Goal: Transaction & Acquisition: Subscribe to service/newsletter

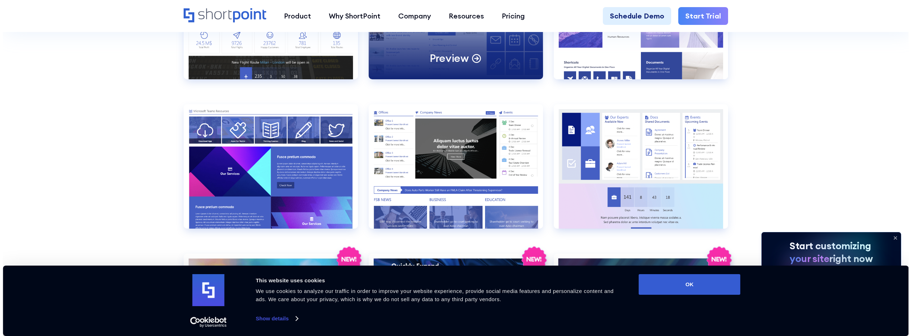
scroll to position [1210, 0]
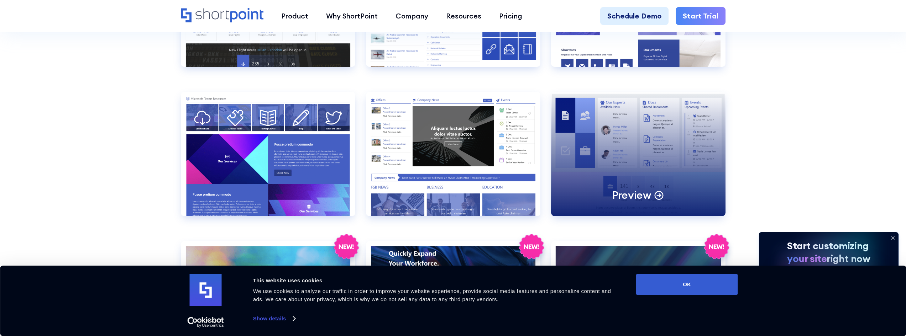
click at [584, 137] on div "Preview" at bounding box center [638, 154] width 174 height 125
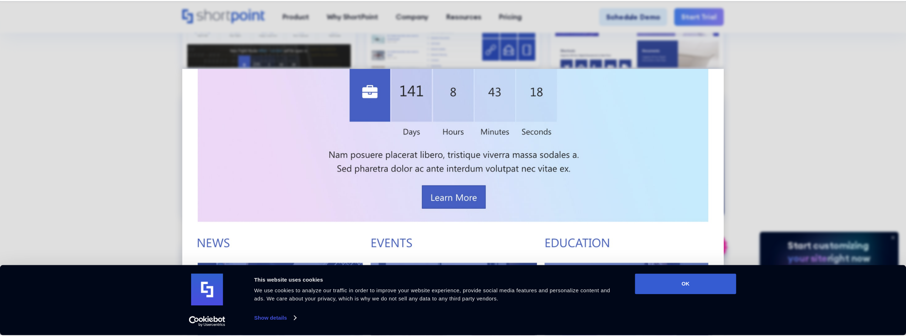
scroll to position [395, 0]
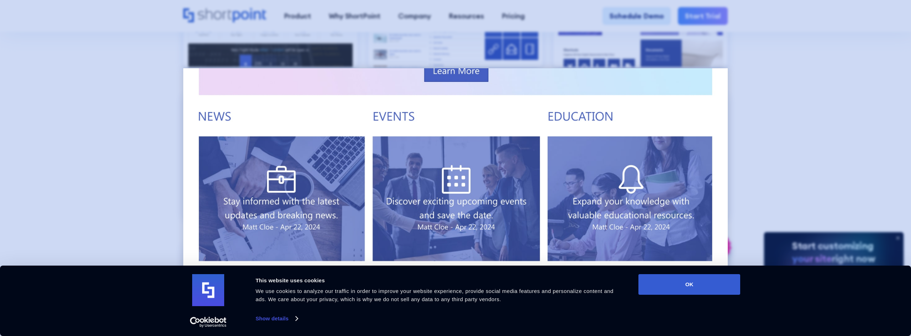
click at [165, 167] on div at bounding box center [455, 168] width 911 height 336
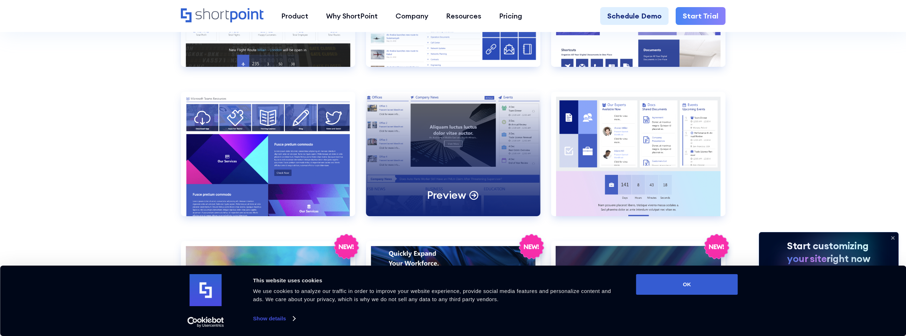
scroll to position [1353, 0]
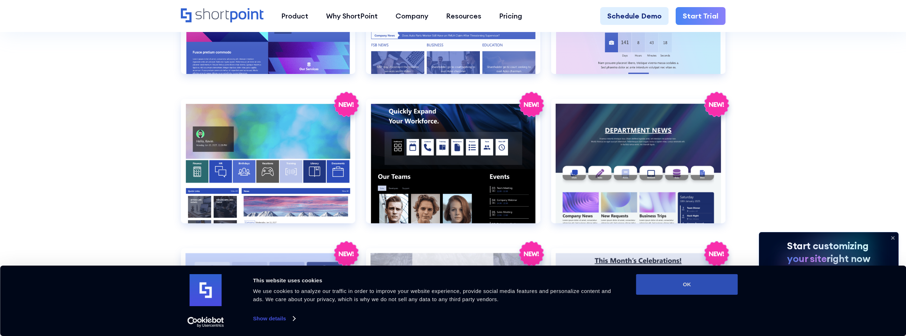
click at [684, 282] on button "OK" at bounding box center [687, 284] width 102 height 21
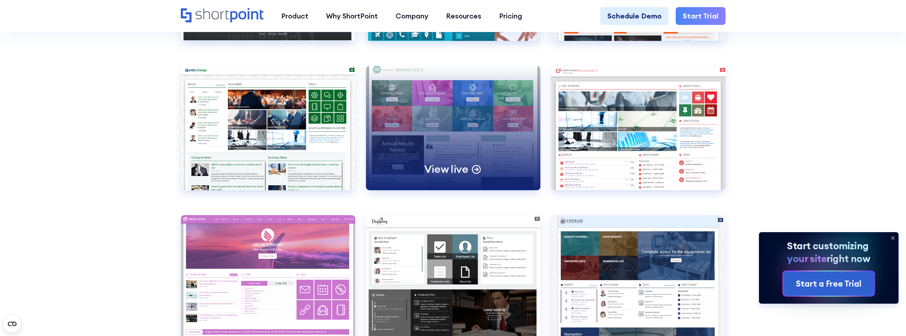
scroll to position [3026, 0]
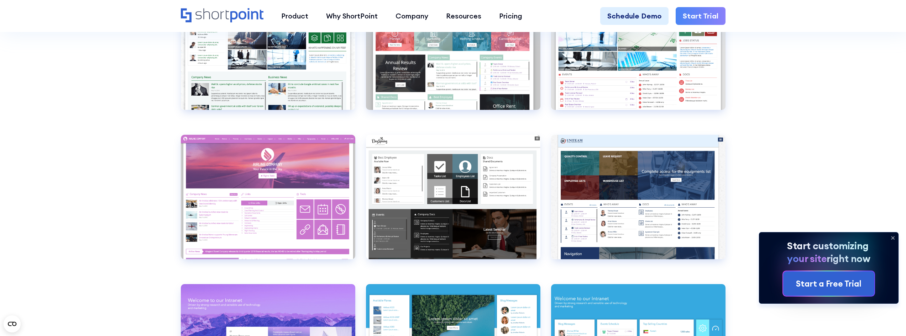
click at [693, 10] on link "Start Trial" at bounding box center [701, 16] width 50 height 18
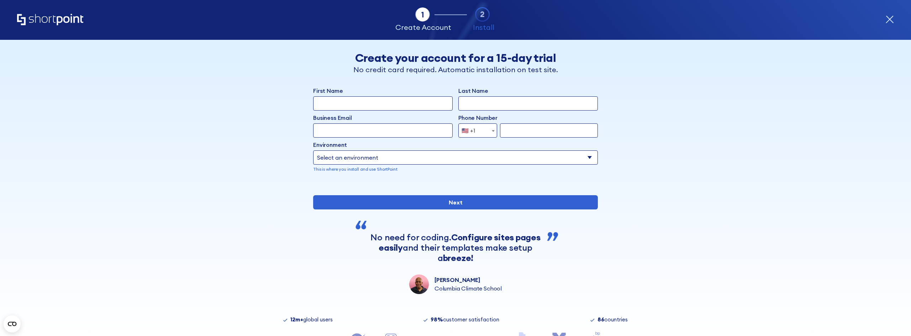
click at [358, 124] on input "Business Email" at bounding box center [383, 131] width 140 height 14
drag, startPoint x: 358, startPoint y: 147, endPoint x: 362, endPoint y: 154, distance: 7.8
click at [358, 148] on label "Environment" at bounding box center [455, 145] width 285 height 9
click at [358, 151] on select "Select an environment Microsoft 365 SharePoint Online SharePoint 2019 (On-Premi…" at bounding box center [455, 158] width 285 height 14
click at [362, 154] on select "Select an environment Microsoft 365 SharePoint Online SharePoint 2019 (On-Premi…" at bounding box center [455, 158] width 285 height 14
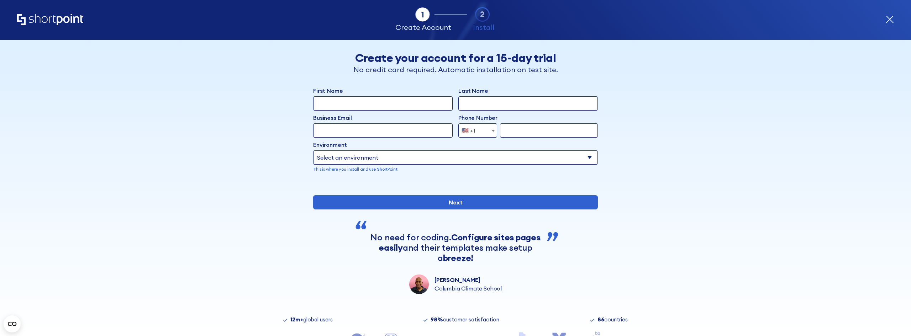
select select "Microsoft 365"
click at [313, 151] on select "Select an environment Microsoft 365 SharePoint Online SharePoint 2019 (On-Premi…" at bounding box center [455, 158] width 285 height 14
